Goal: Task Accomplishment & Management: Manage account settings

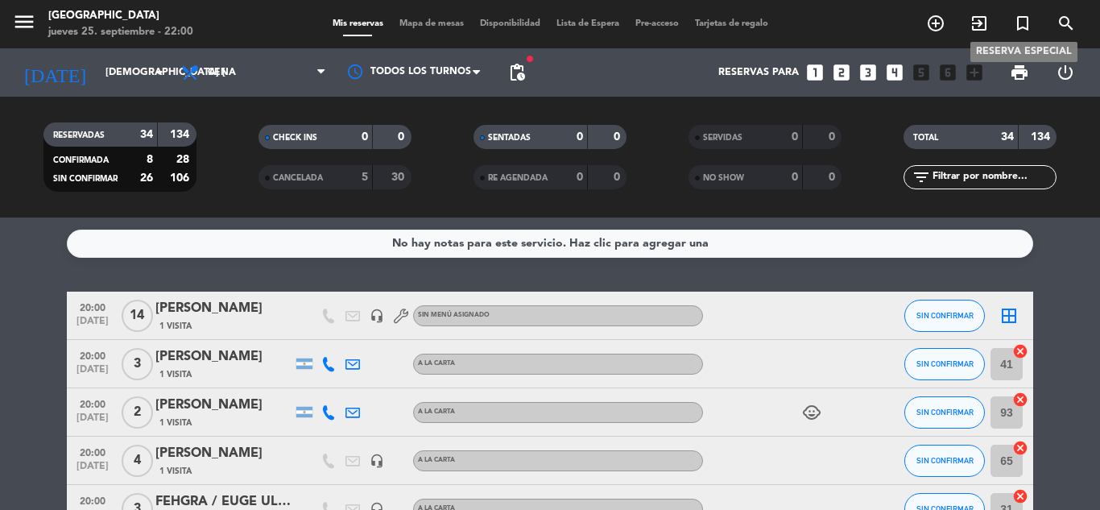
click at [1018, 23] on icon "turned_in_not" at bounding box center [1022, 23] width 19 height 19
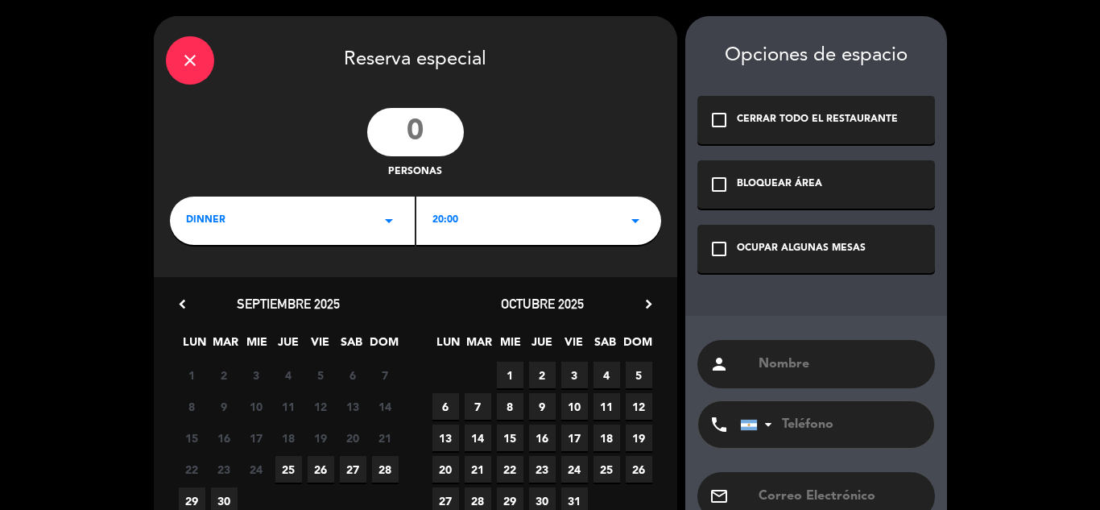
click at [412, 129] on input "number" at bounding box center [415, 132] width 97 height 48
click at [423, 138] on input "number" at bounding box center [415, 132] width 97 height 48
click at [412, 134] on input "number" at bounding box center [415, 132] width 97 height 48
click at [409, 147] on input "number" at bounding box center [415, 132] width 97 height 48
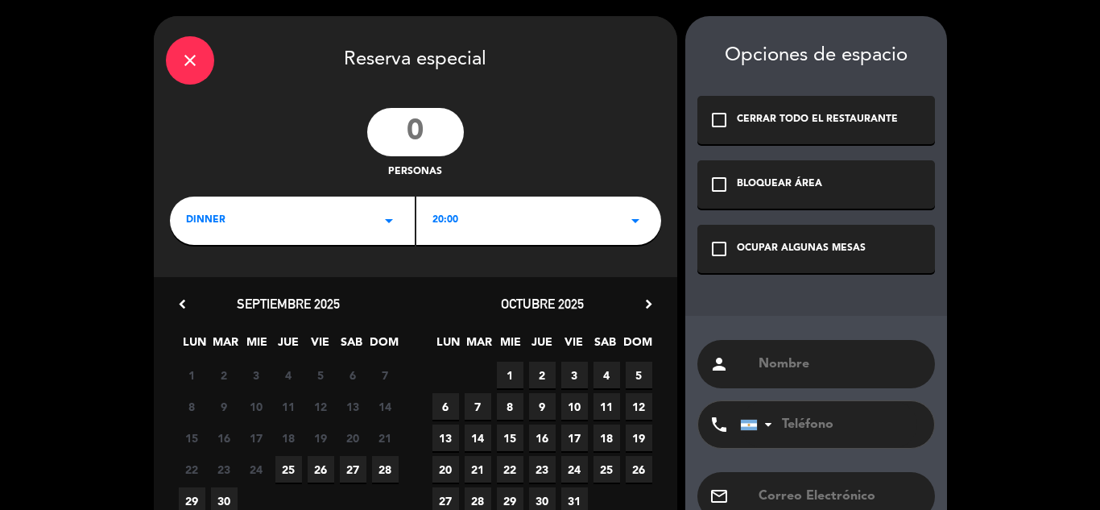
click at [412, 142] on input "number" at bounding box center [415, 132] width 97 height 48
click at [412, 141] on input "number" at bounding box center [415, 132] width 97 height 48
type input "10"
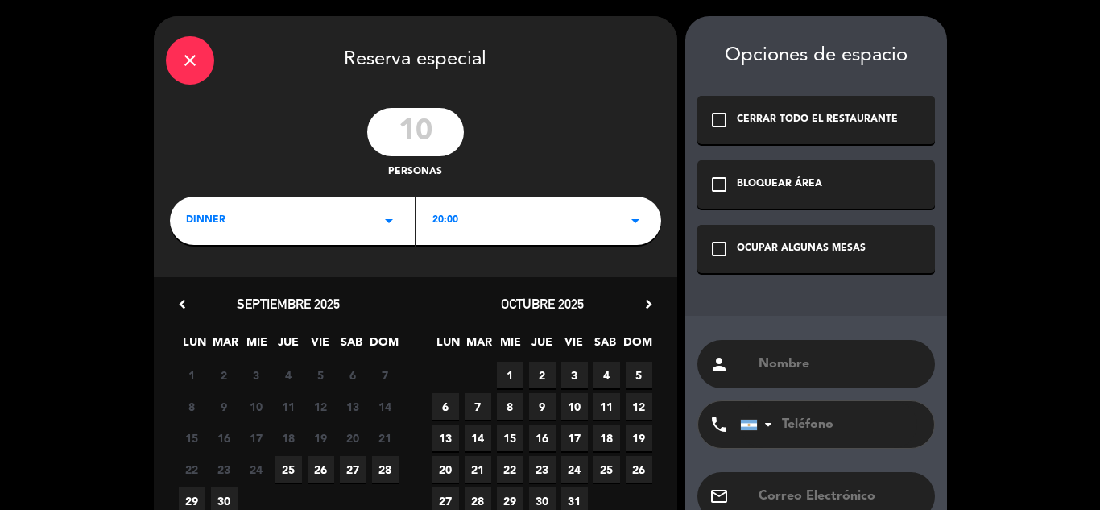
click at [358, 467] on span "27" at bounding box center [353, 469] width 27 height 27
click at [721, 233] on div "check_box_outline_blank OCUPAR ALGUNAS MESAS" at bounding box center [817, 249] width 238 height 48
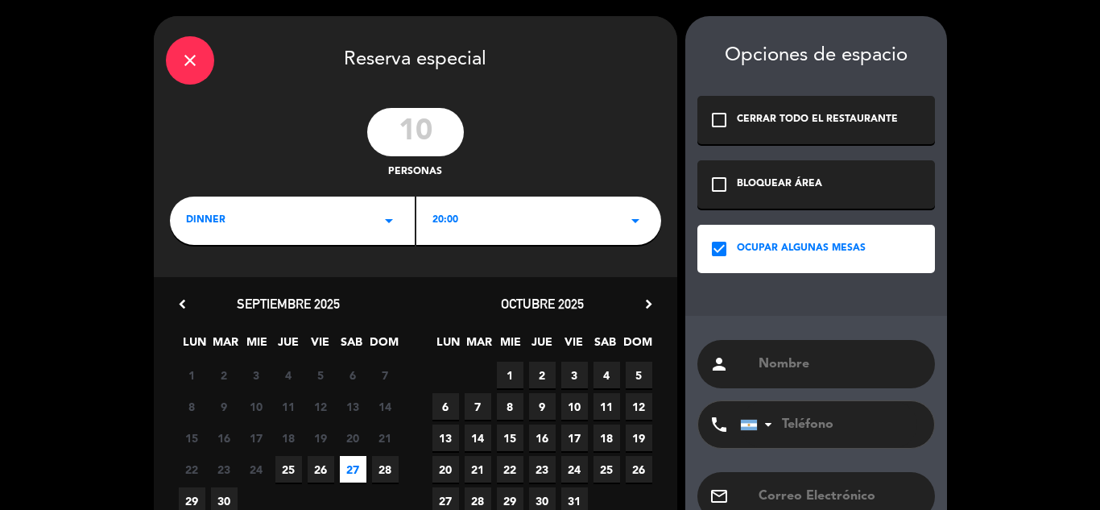
click at [764, 351] on div "person" at bounding box center [817, 364] width 238 height 48
click at [774, 364] on input "text" at bounding box center [840, 364] width 166 height 23
click at [760, 361] on input "text" at bounding box center [840, 364] width 166 height 23
type input "[PERSON_NAME]"
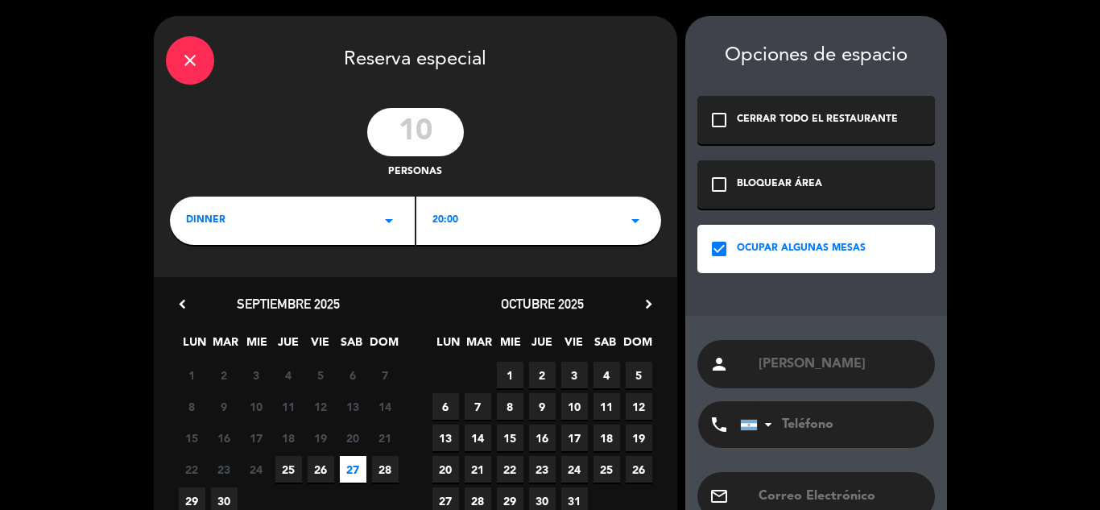
click at [835, 451] on div "phone [GEOGRAPHIC_DATA] +1 [GEOGRAPHIC_DATA] +44 [GEOGRAPHIC_DATA] ([GEOGRAPHIC…" at bounding box center [817, 430] width 238 height 60
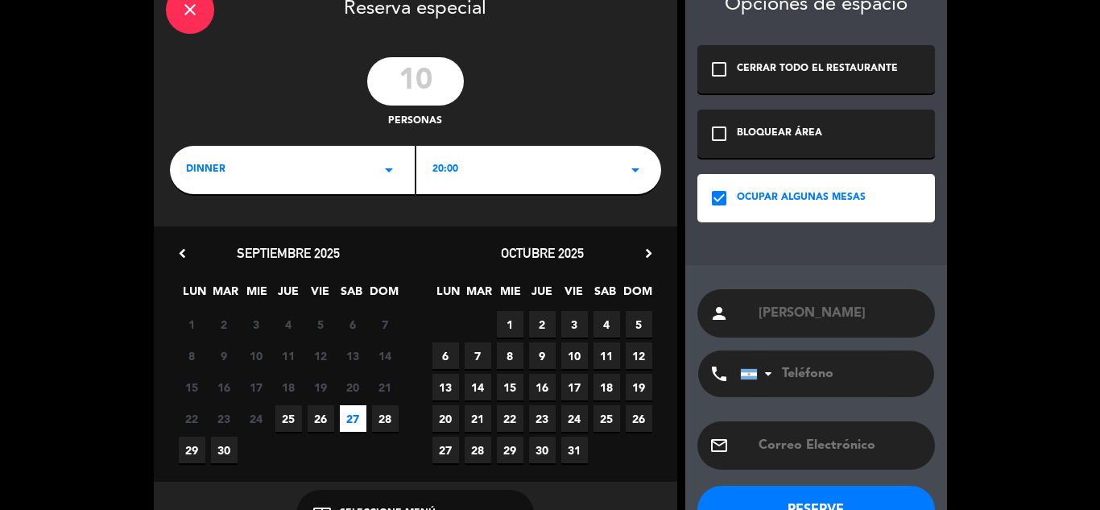
scroll to position [97, 0]
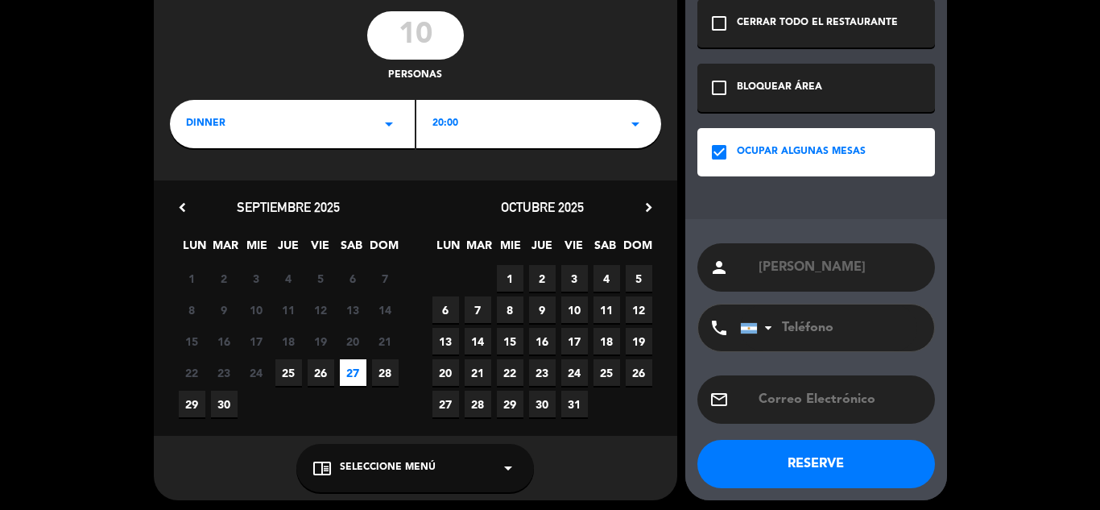
click at [484, 480] on div "chrome_reader_mode Seleccione Menú arrow_drop_down" at bounding box center [415, 468] width 238 height 48
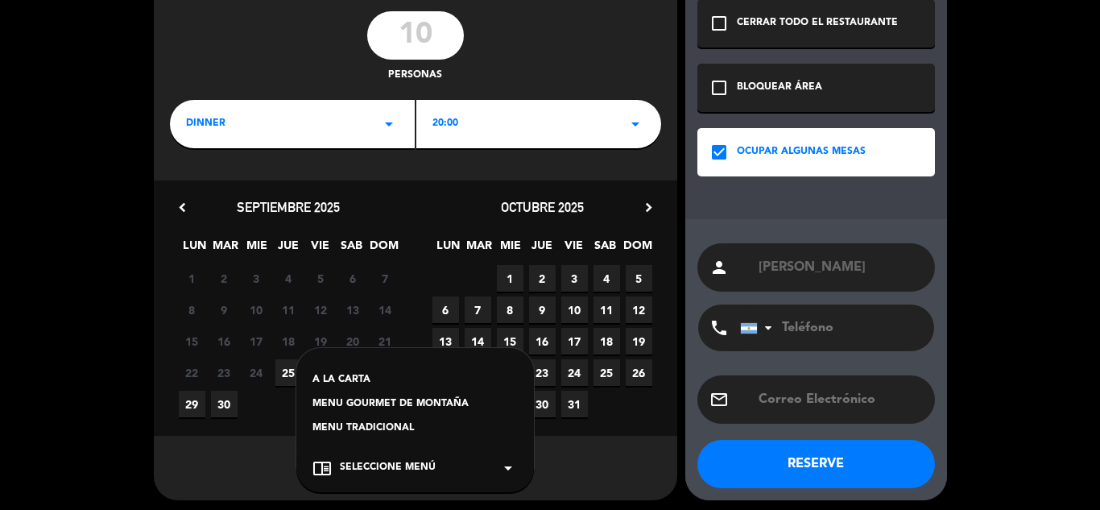
click at [387, 379] on div "A LA CARTA" at bounding box center [415, 380] width 205 height 16
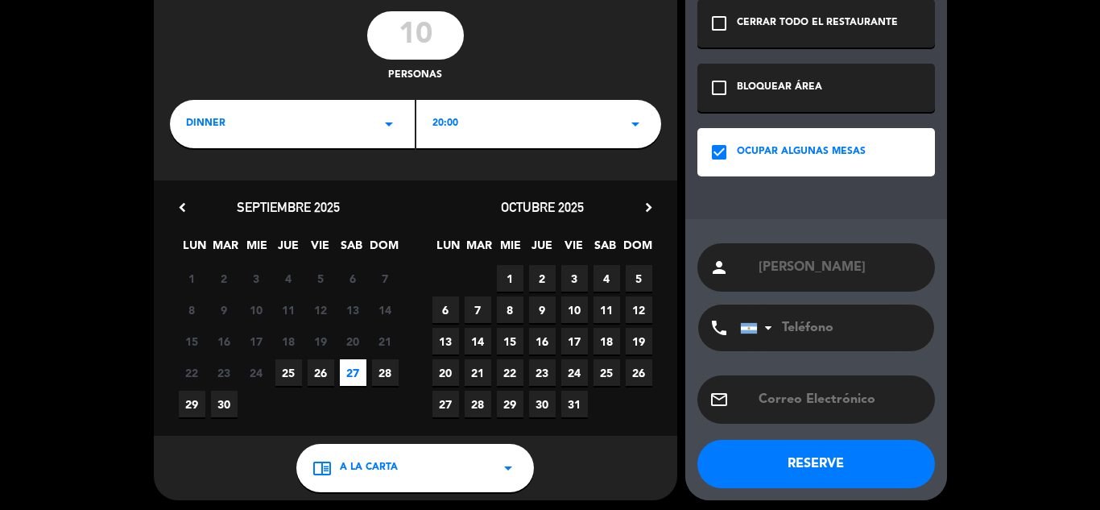
click at [887, 455] on button "RESERVE" at bounding box center [817, 464] width 238 height 48
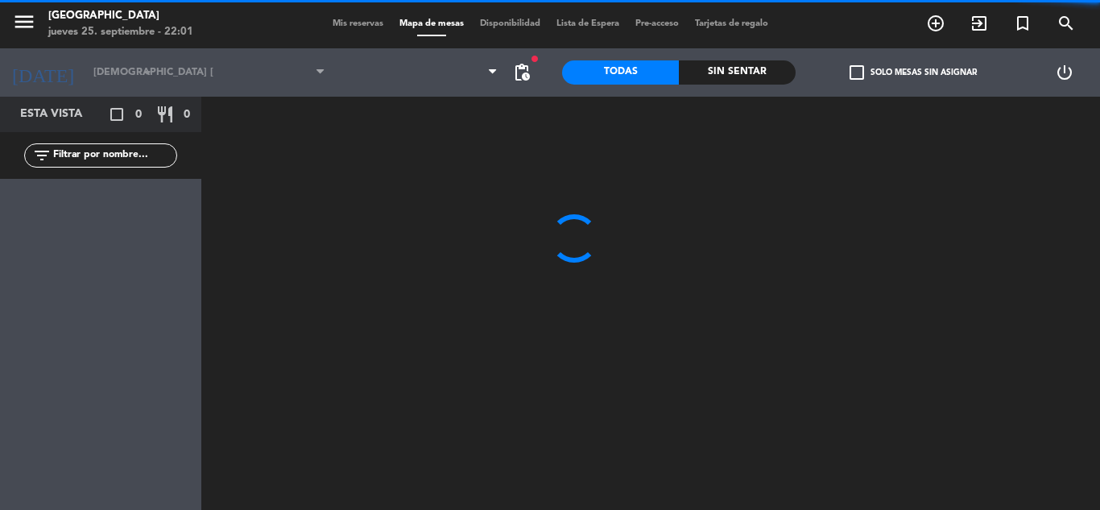
type input "sáb. [DATE]"
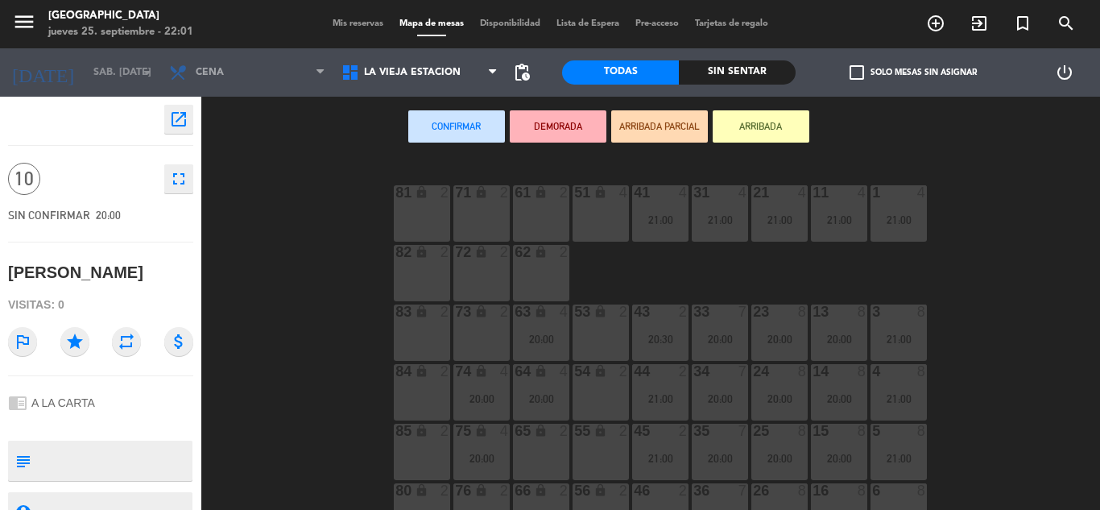
click at [410, 227] on div "81 lock 2" at bounding box center [422, 213] width 56 height 56
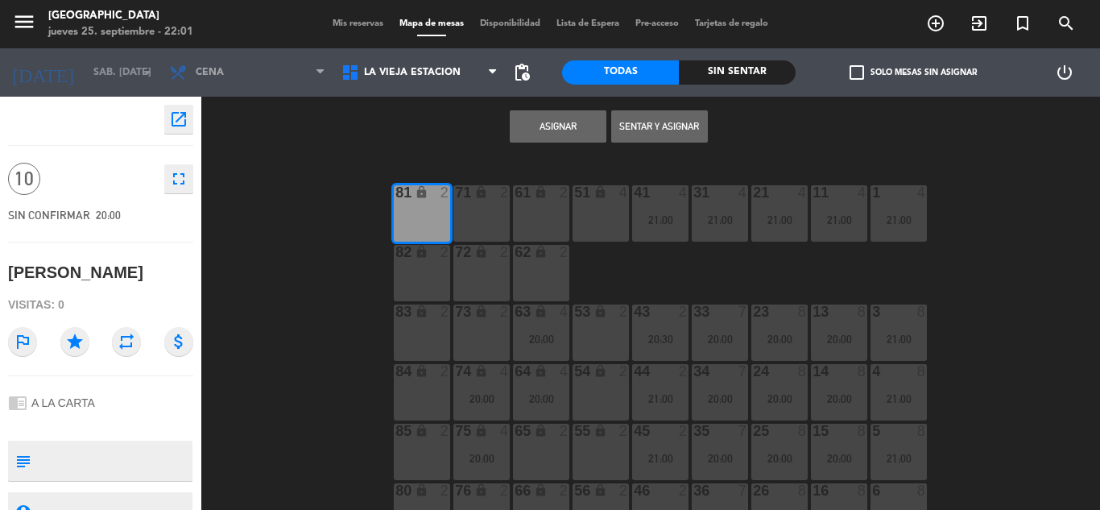
click at [496, 208] on div "71 lock 2" at bounding box center [482, 213] width 56 height 56
click at [495, 274] on div "72 lock 2" at bounding box center [482, 273] width 56 height 56
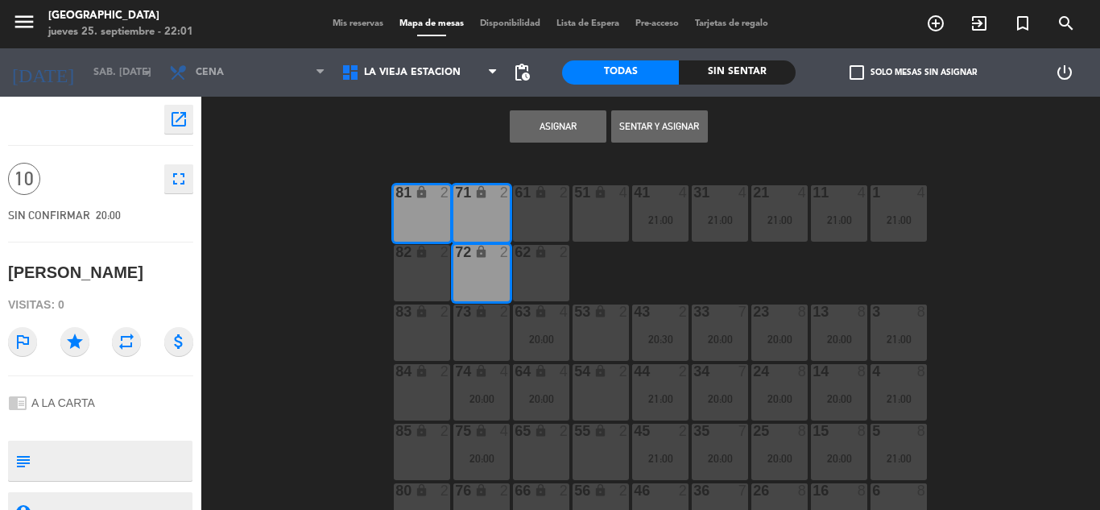
click at [540, 113] on button "Asignar" at bounding box center [558, 126] width 97 height 32
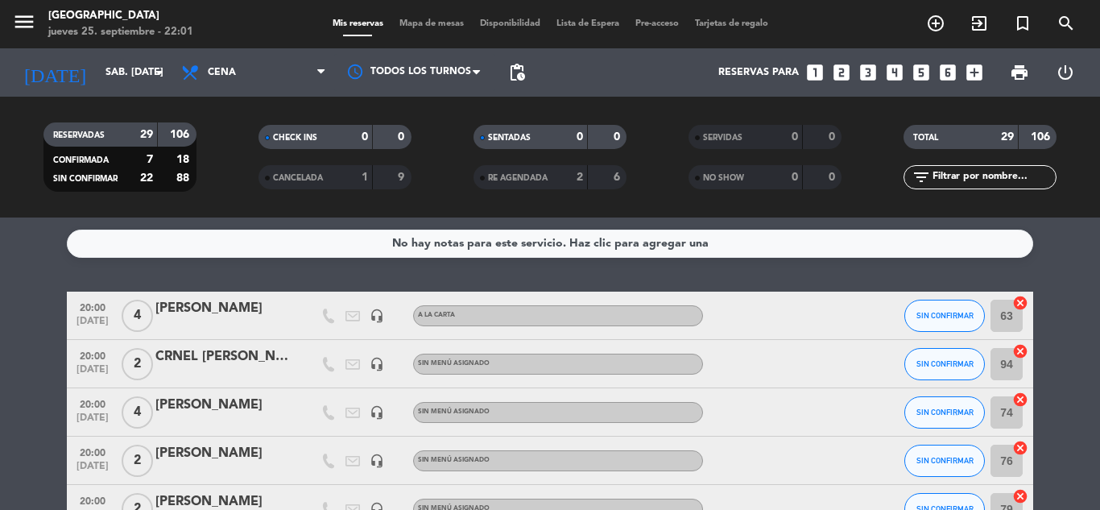
click at [707, 387] on div at bounding box center [775, 364] width 145 height 48
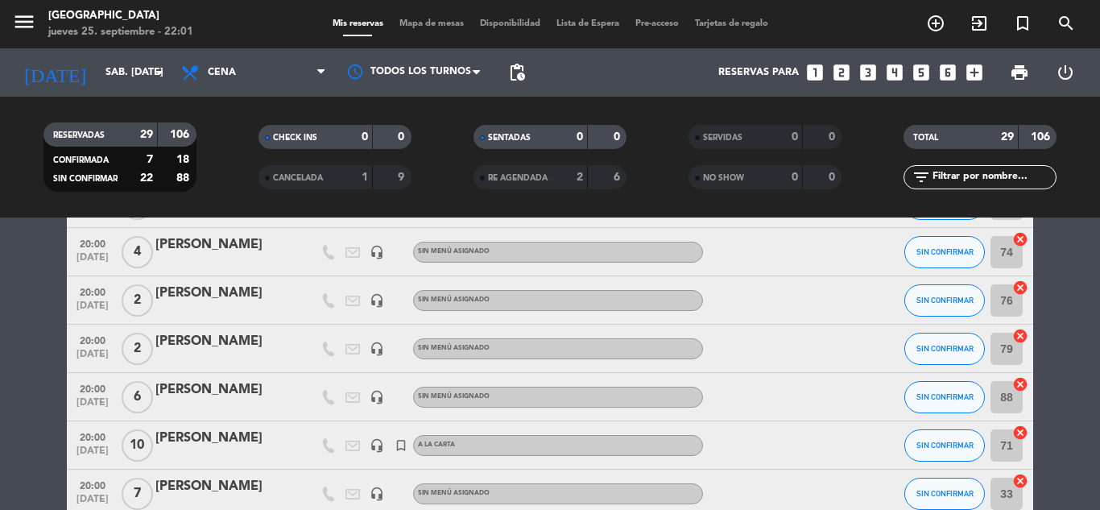
scroll to position [161, 0]
click at [147, 73] on input "sáb. [DATE]" at bounding box center [165, 72] width 136 height 27
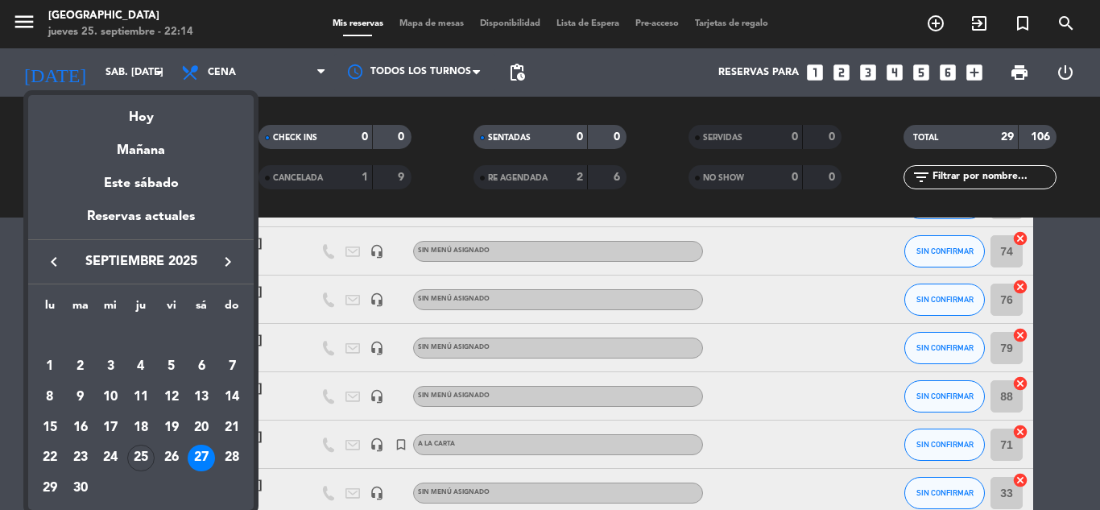
click at [218, 267] on icon "keyboard_arrow_right" at bounding box center [227, 261] width 19 height 19
click at [209, 366] on div "4" at bounding box center [201, 366] width 27 height 27
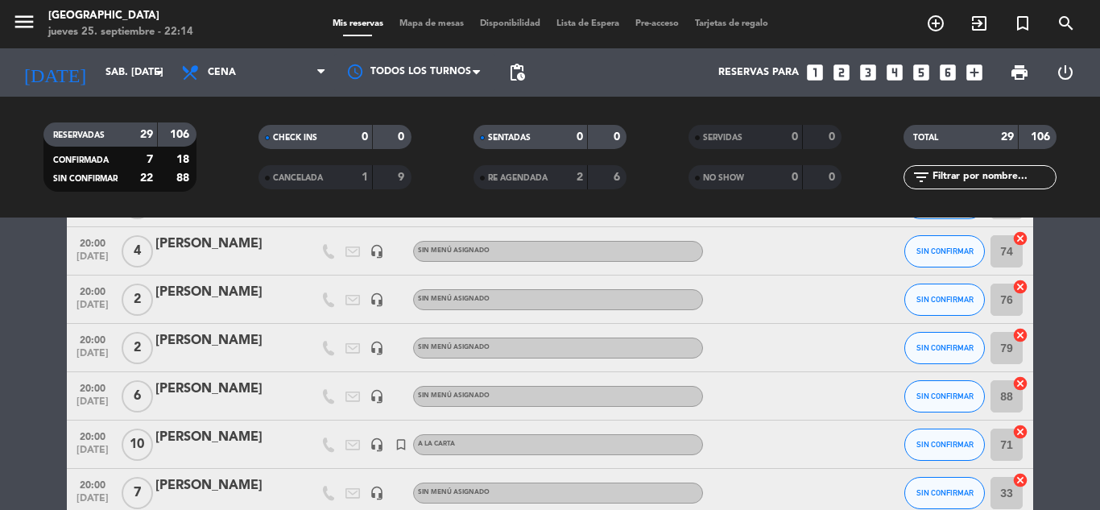
type input "sáb. [DATE]"
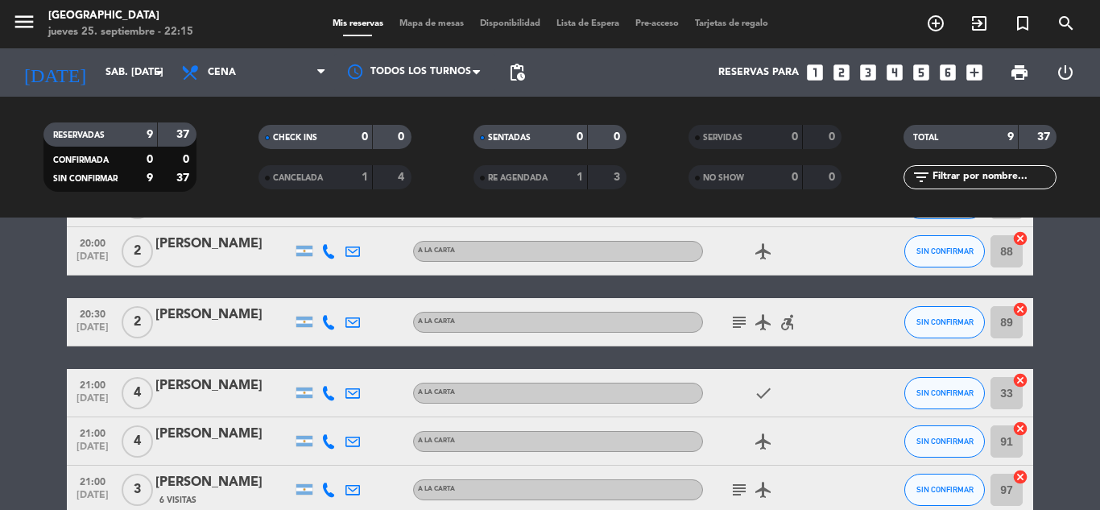
click at [255, 421] on div "21:00 [DATE] 4 [PERSON_NAME] A [PERSON_NAME] airplanemode_active SIN CONFIRMAR …" at bounding box center [550, 441] width 967 height 48
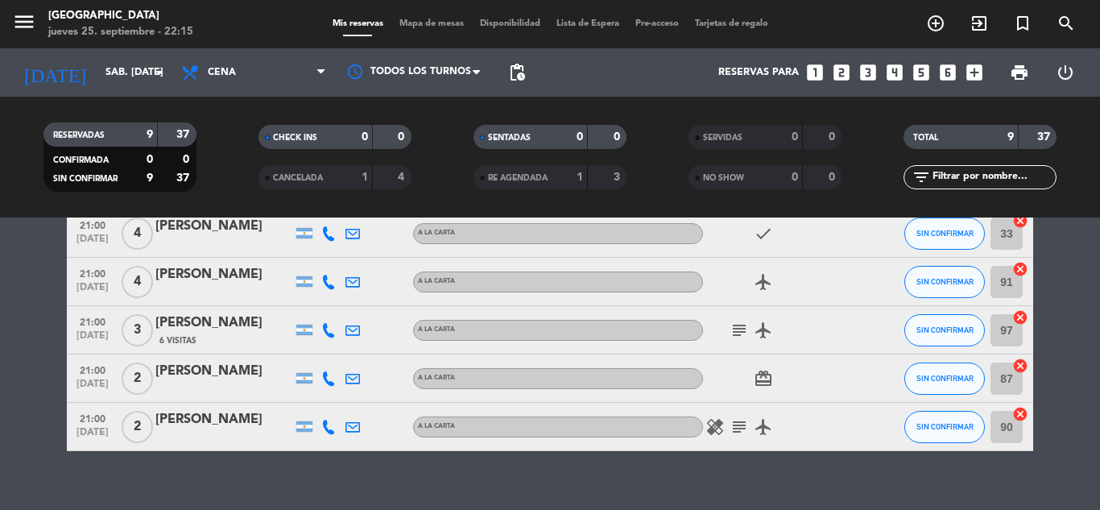
scroll to position [342, 0]
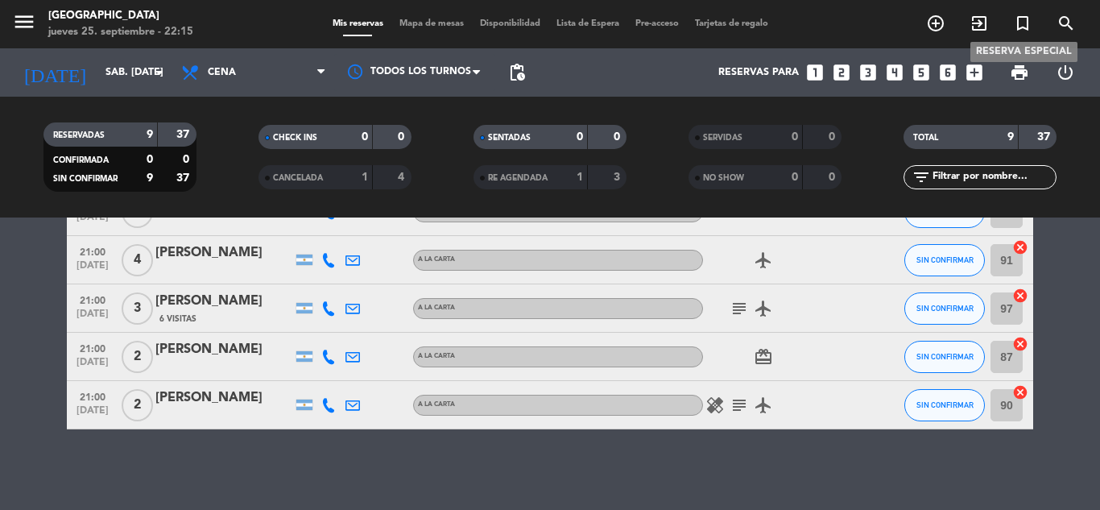
click at [1026, 25] on icon "turned_in_not" at bounding box center [1022, 23] width 19 height 19
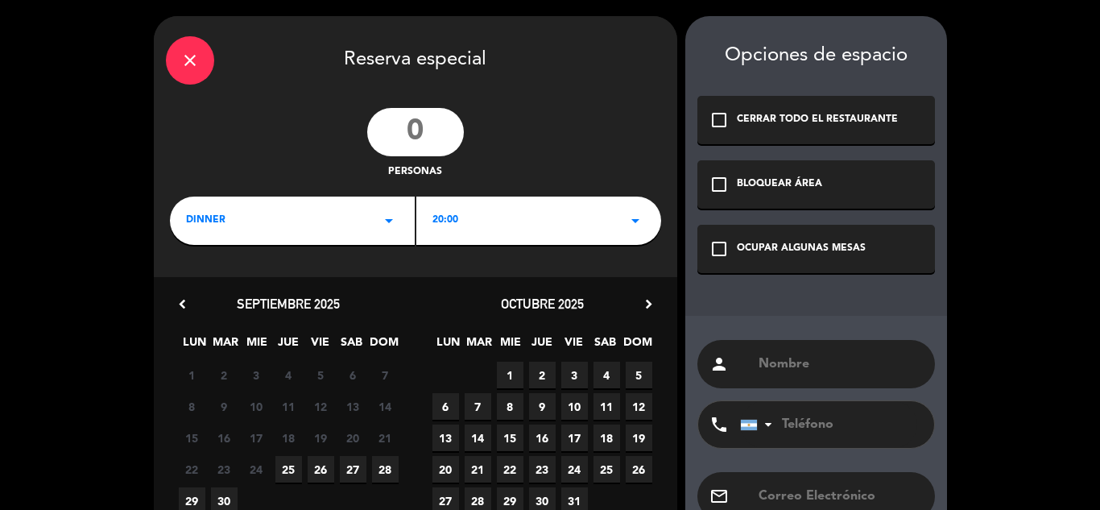
click at [408, 131] on input "number" at bounding box center [415, 132] width 97 height 48
click at [409, 132] on input "number" at bounding box center [415, 132] width 97 height 48
click at [409, 131] on input "number" at bounding box center [415, 132] width 97 height 48
click at [408, 131] on input "number" at bounding box center [415, 132] width 97 height 48
type input "14"
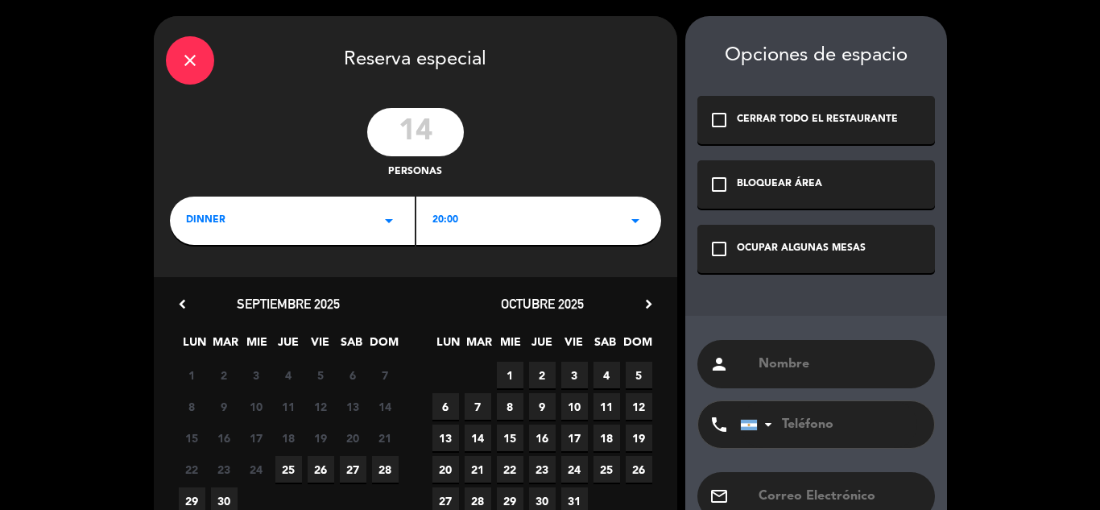
click at [605, 383] on span "4" at bounding box center [607, 375] width 27 height 27
click at [769, 261] on div "check_box_outline_blank OCUPAR ALGUNAS MESAS" at bounding box center [817, 249] width 238 height 48
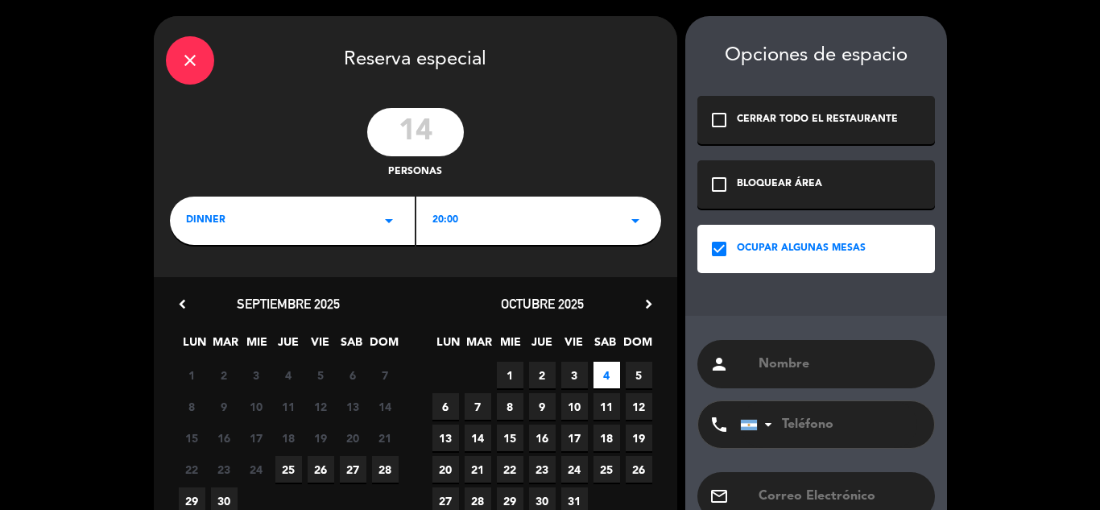
click at [769, 374] on input "text" at bounding box center [840, 364] width 166 height 23
click at [758, 368] on input "text" at bounding box center [840, 364] width 166 height 23
click at [833, 363] on input "text" at bounding box center [840, 364] width 166 height 23
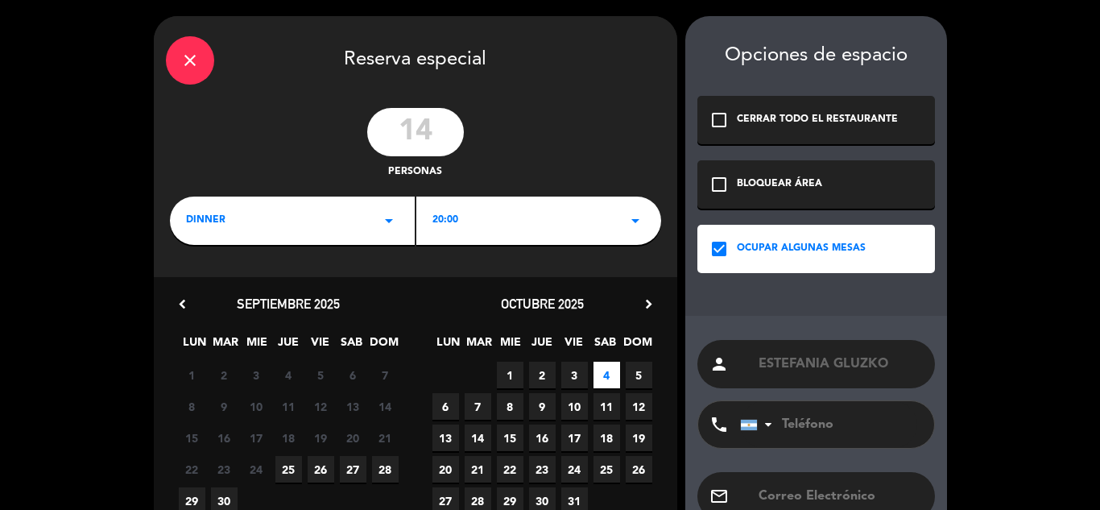
click at [861, 367] on input "ESTEFANIA GLUZKO" at bounding box center [840, 364] width 166 height 23
type input "[PERSON_NAME]"
click at [843, 457] on div "phone [GEOGRAPHIC_DATA] +1 [GEOGRAPHIC_DATA] +44 [GEOGRAPHIC_DATA] ([GEOGRAPHIC…" at bounding box center [817, 430] width 238 height 60
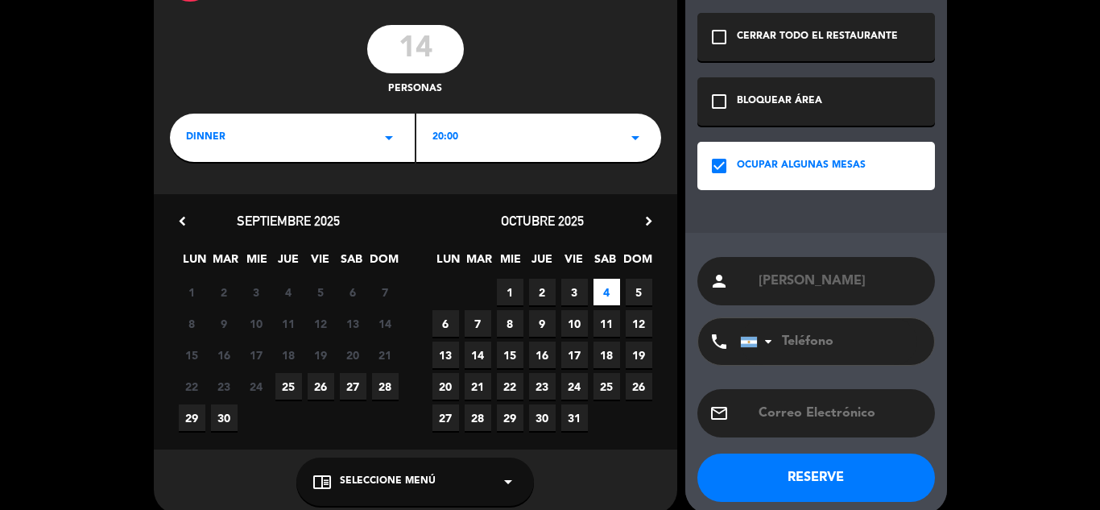
scroll to position [102, 0]
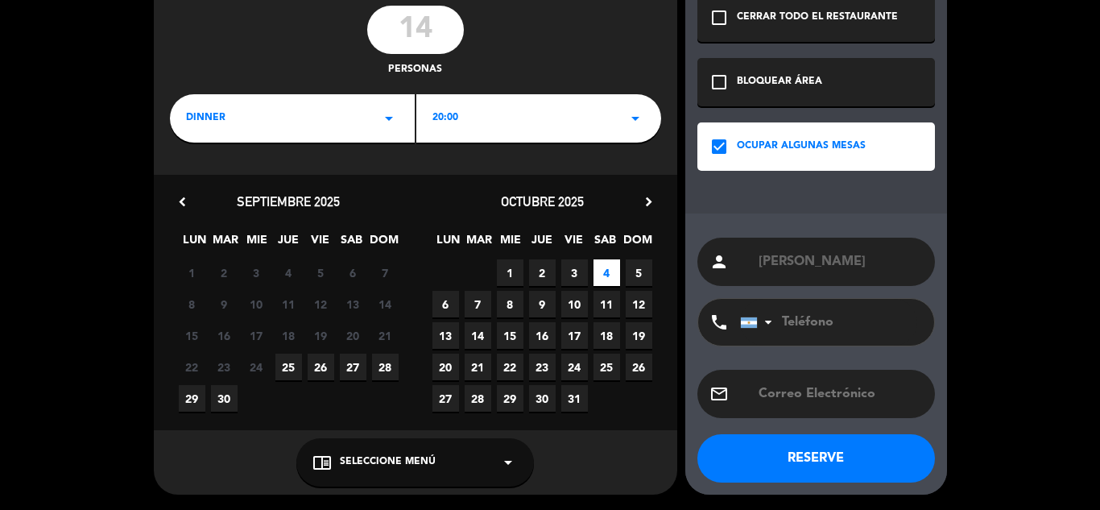
click at [473, 457] on div "chrome_reader_mode Seleccione Menú arrow_drop_down" at bounding box center [415, 462] width 238 height 48
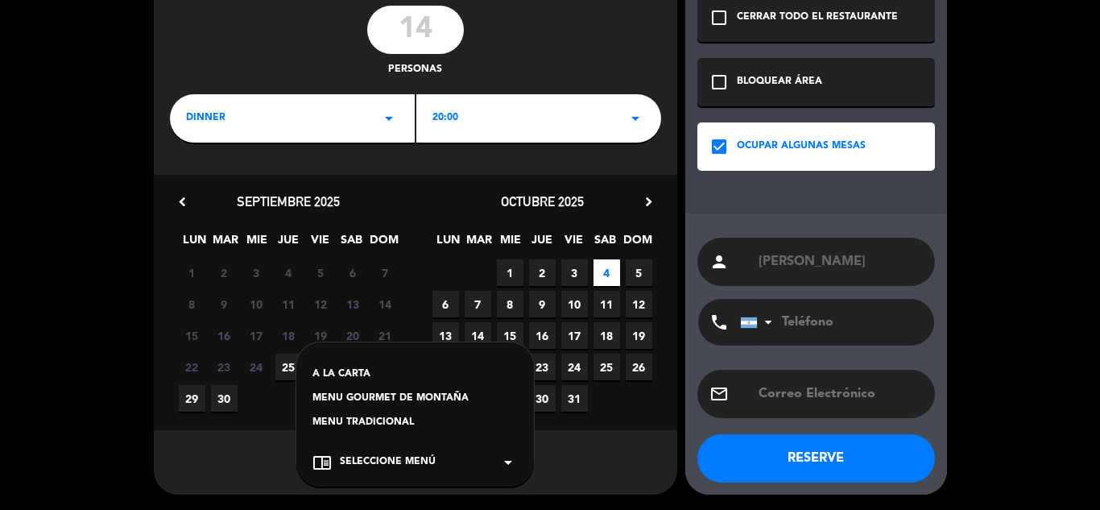
click at [370, 421] on div "MENU TRADICIONAL" at bounding box center [415, 423] width 205 height 16
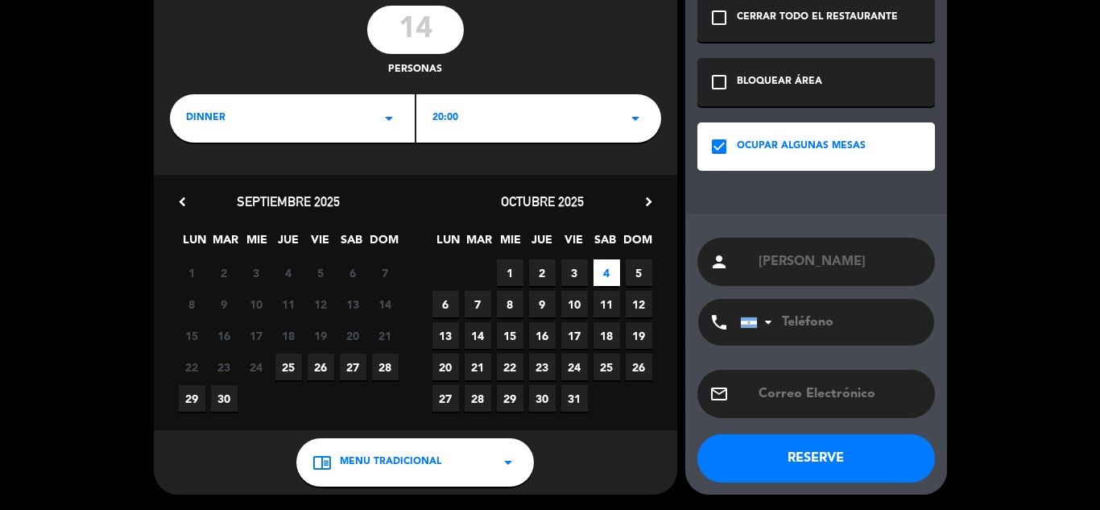
click at [370, 421] on div "chevron_left septiembre 2025 LUN MAR [PERSON_NAME] VIE SAB DOM 1 2 3 4 5 6 7 8 …" at bounding box center [416, 302] width 524 height 255
click at [801, 463] on button "RESERVE" at bounding box center [817, 458] width 238 height 48
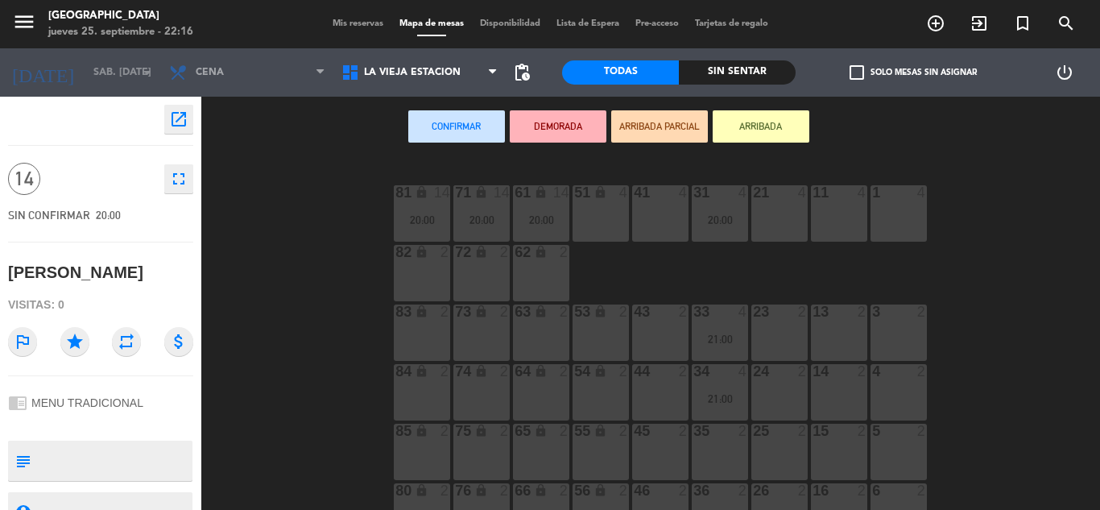
click at [553, 275] on div "62 lock 2" at bounding box center [541, 273] width 56 height 56
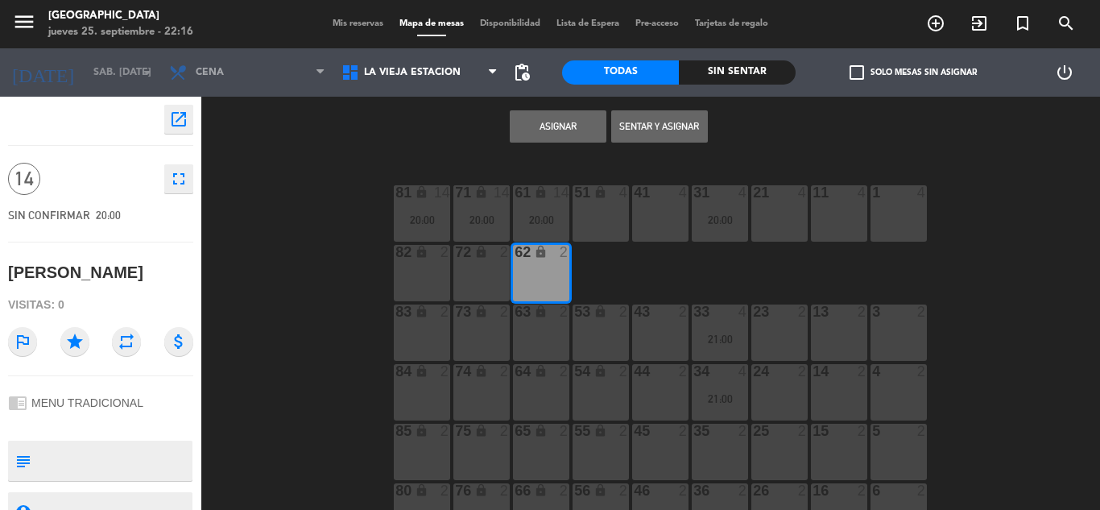
click at [491, 265] on div "72 lock 2" at bounding box center [482, 273] width 56 height 56
click at [403, 271] on div "82 lock 2" at bounding box center [422, 273] width 56 height 56
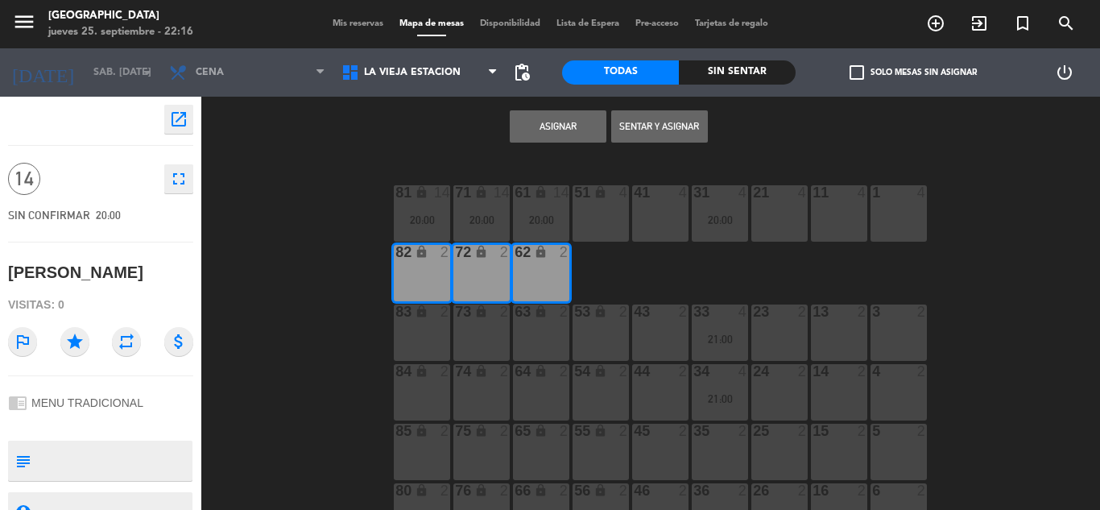
click at [427, 323] on div "83 lock 2" at bounding box center [422, 333] width 56 height 56
click at [545, 134] on button "Asignar" at bounding box center [558, 126] width 97 height 32
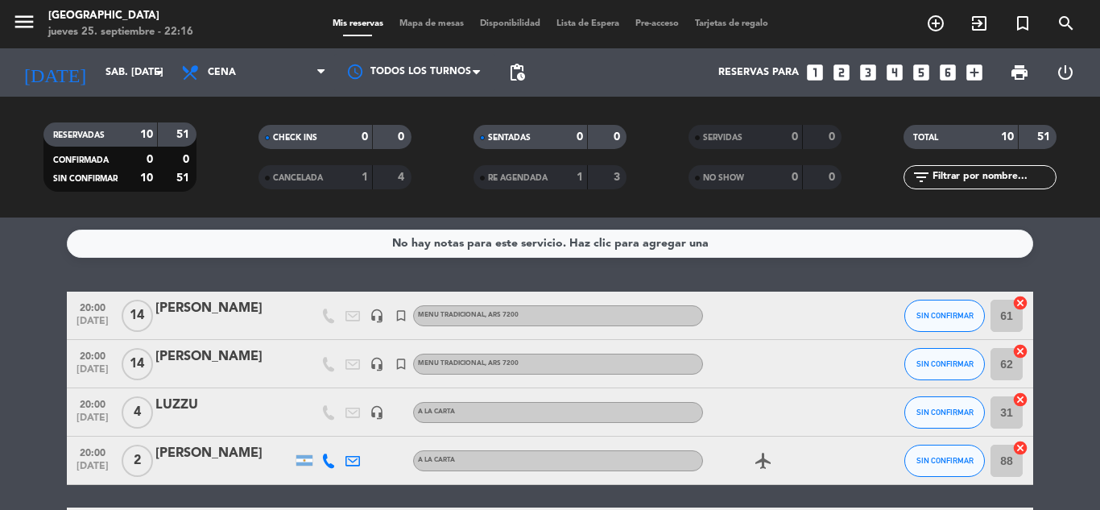
click at [248, 319] on div "[PERSON_NAME]" at bounding box center [223, 308] width 137 height 21
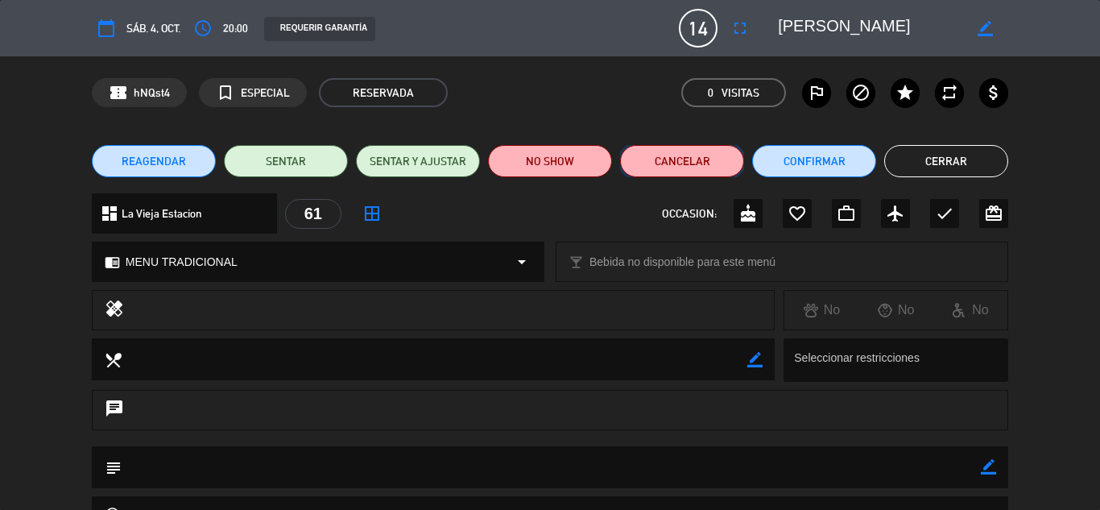
click at [726, 156] on button "Cancelar" at bounding box center [682, 161] width 124 height 32
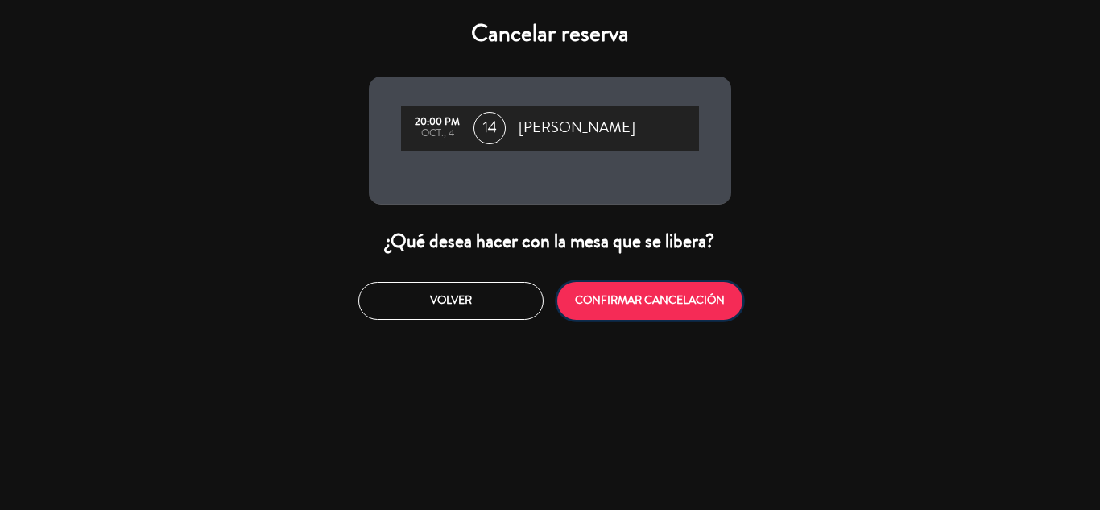
click at [603, 292] on button "CONFIRMAR CANCELACIÓN" at bounding box center [649, 301] width 185 height 38
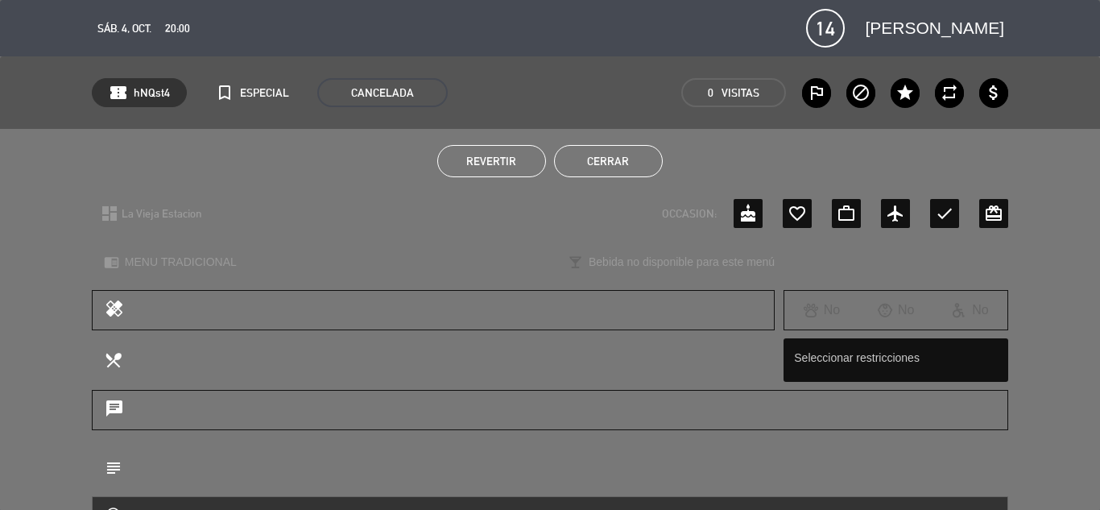
click at [577, 162] on button "Cerrar" at bounding box center [608, 161] width 109 height 32
